Goal: Task Accomplishment & Management: Manage account settings

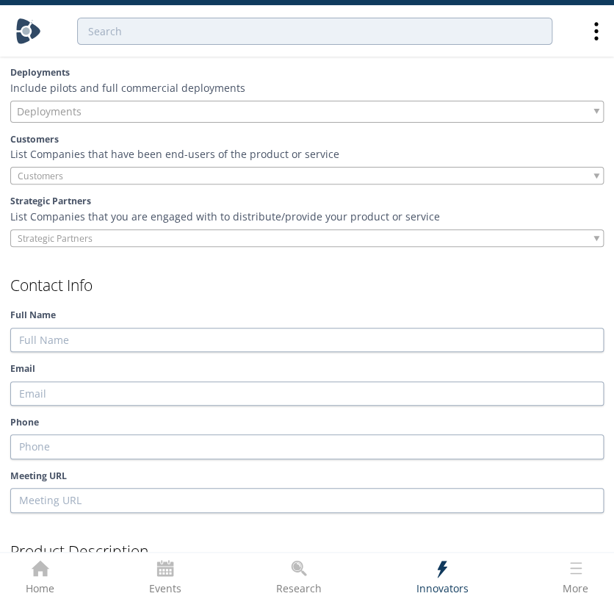
scroll to position [1060, 0]
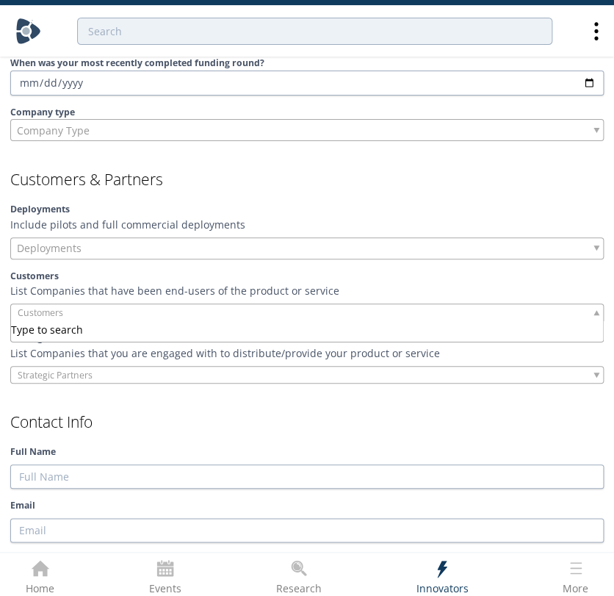
click at [105, 315] on input "search" at bounding box center [67, 312] width 112 height 15
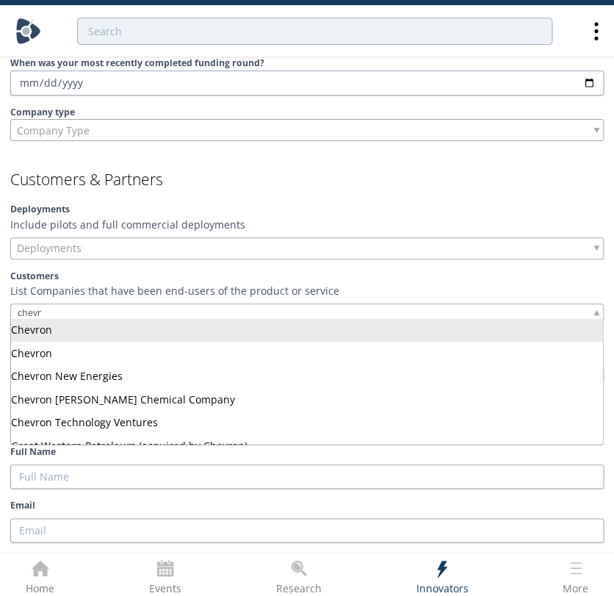
type input "chevr"
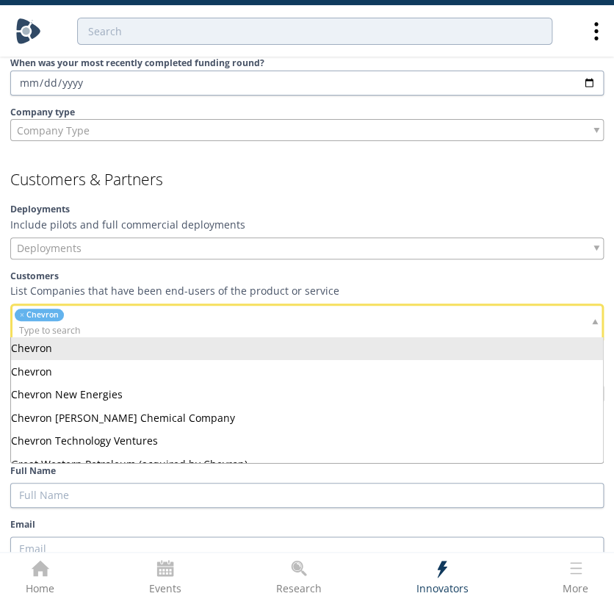
click at [167, 295] on div "Customers List Companies that have been end-users of the product or service × C…" at bounding box center [306, 304] width 593 height 71
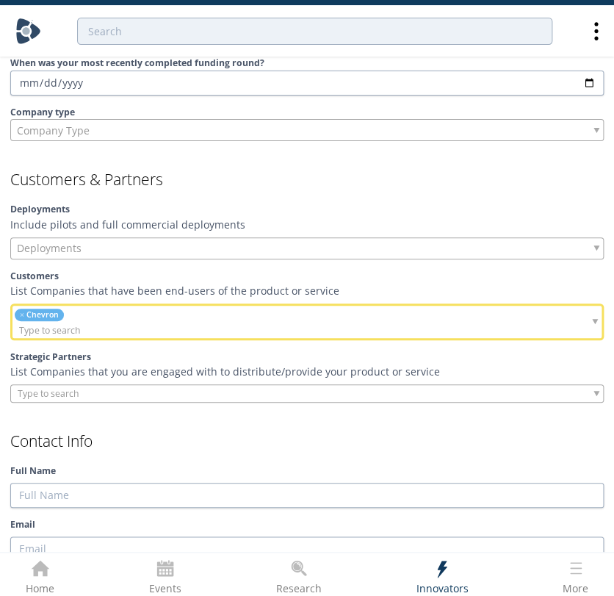
drag, startPoint x: 137, startPoint y: 320, endPoint x: 173, endPoint y: 285, distance: 50.4
click at [137, 322] on input "search" at bounding box center [94, 329] width 164 height 15
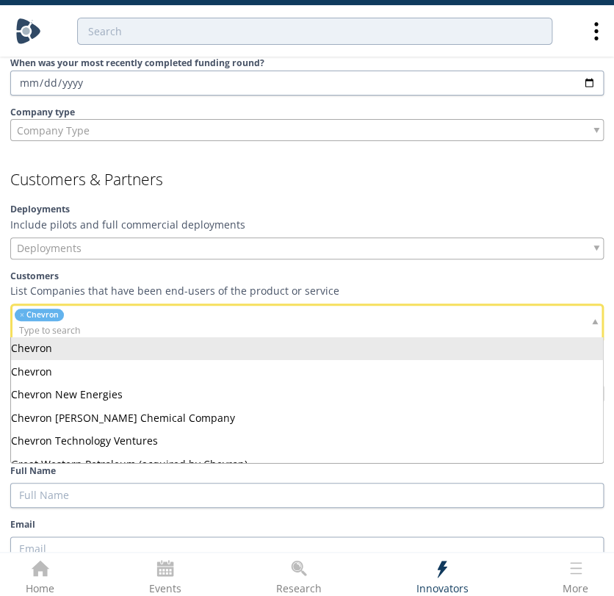
type input "k"
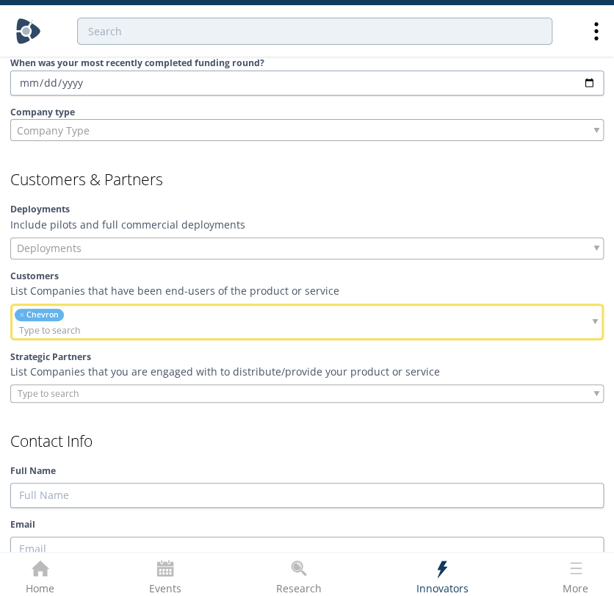
click at [114, 379] on div "Strategic Partners List Companies that you are engaged with to distribute/provi…" at bounding box center [306, 376] width 593 height 52
click at [123, 391] on input "search" at bounding box center [67, 393] width 112 height 15
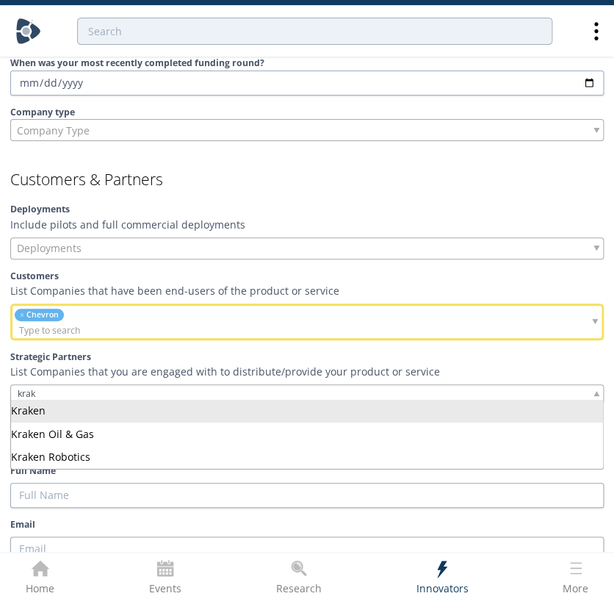
type input "krak"
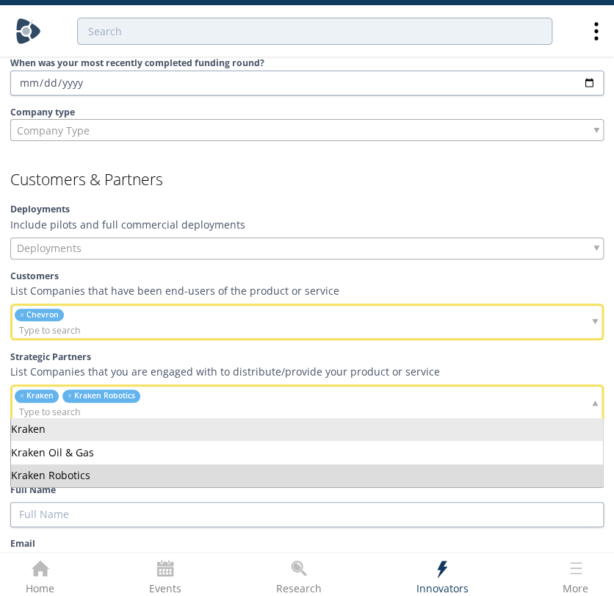
drag, startPoint x: 209, startPoint y: 370, endPoint x: 214, endPoint y: 360, distance: 11.2
click at [209, 367] on p "List Companies that you are engaged with to distribute/provide your product or …" at bounding box center [306, 370] width 593 height 15
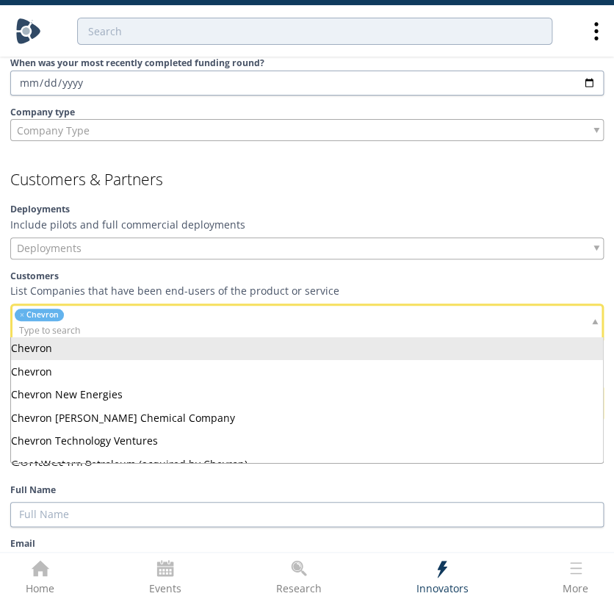
click at [203, 320] on div "× Chevron" at bounding box center [306, 321] width 593 height 37
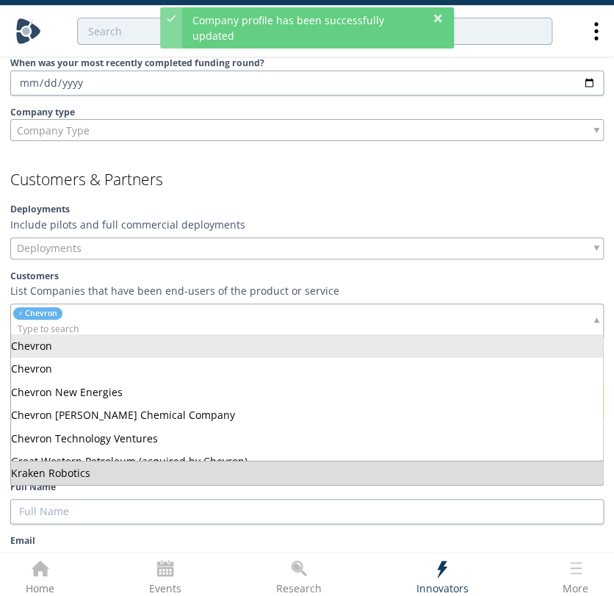
click at [112, 325] on input "search" at bounding box center [93, 328] width 164 height 15
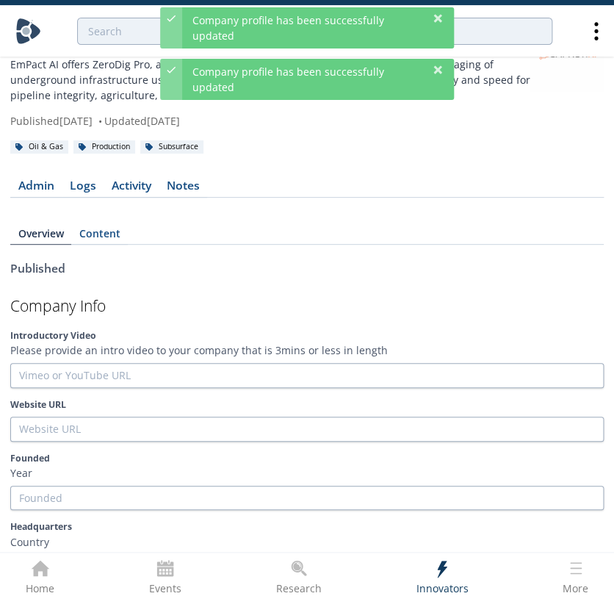
scroll to position [0, 0]
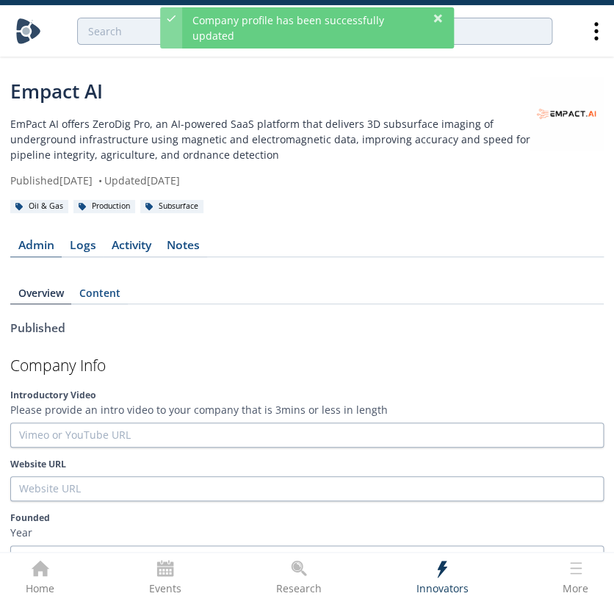
click at [47, 245] on link "Admin" at bounding box center [35, 248] width 51 height 18
